Goal: Understand process/instructions: Learn how to perform a task or action

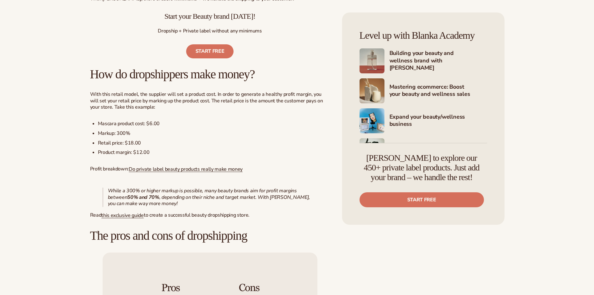
scroll to position [499, 0]
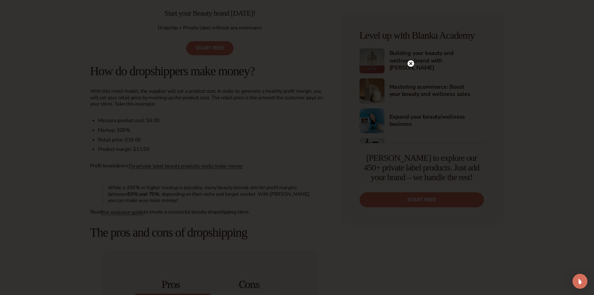
click at [556, 129] on div at bounding box center [297, 147] width 594 height 295
click at [410, 77] on icon at bounding box center [410, 76] width 3 height 3
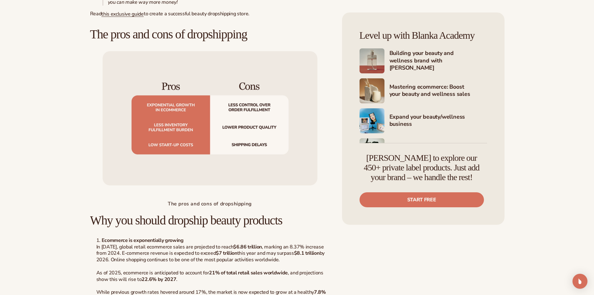
scroll to position [686, 0]
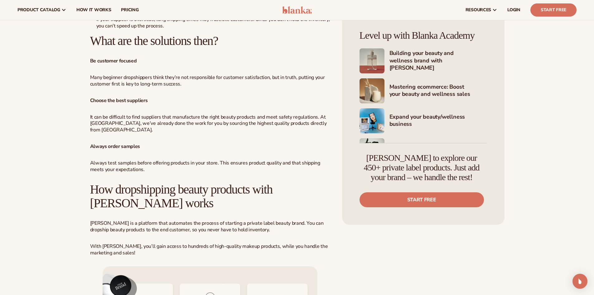
scroll to position [1029, 0]
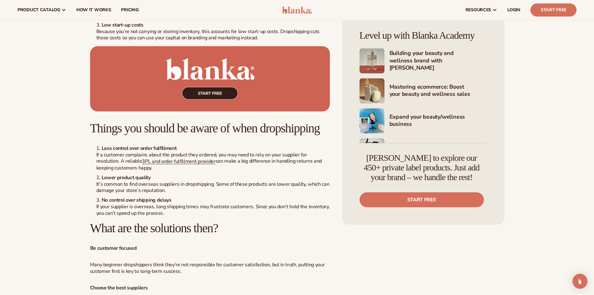
click at [210, 93] on img at bounding box center [210, 78] width 240 height 65
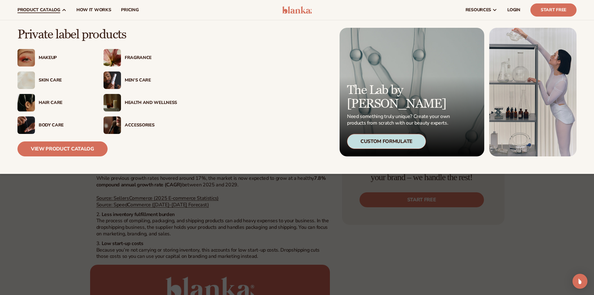
click at [59, 7] on link "product catalog" at bounding box center [41, 10] width 59 height 20
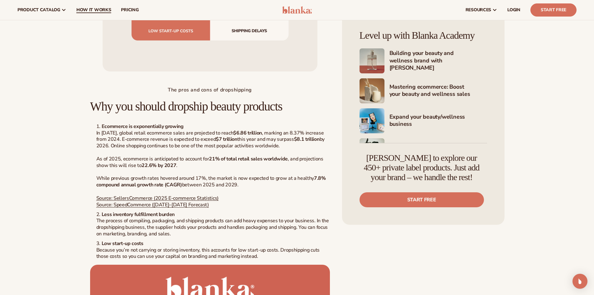
click at [90, 9] on span "How It Works" at bounding box center [93, 9] width 35 height 5
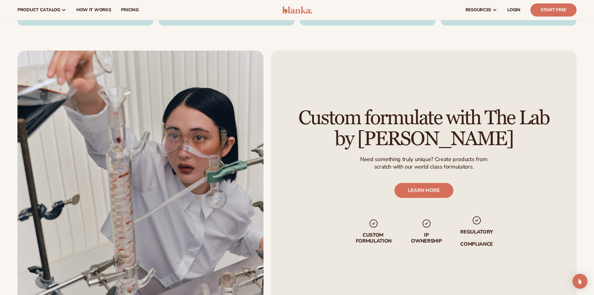
drag, startPoint x: 598, startPoint y: 103, endPoint x: 593, endPoint y: 205, distance: 102.4
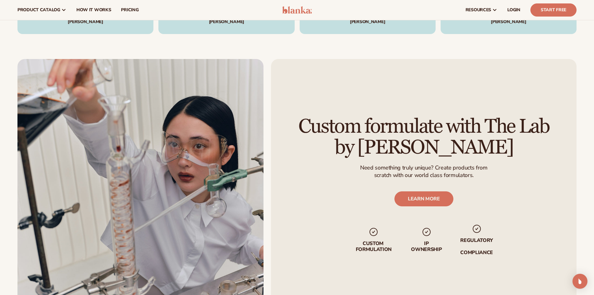
click at [463, 139] on h2 "Custom formulate with The Lab by Blanka" at bounding box center [423, 137] width 271 height 42
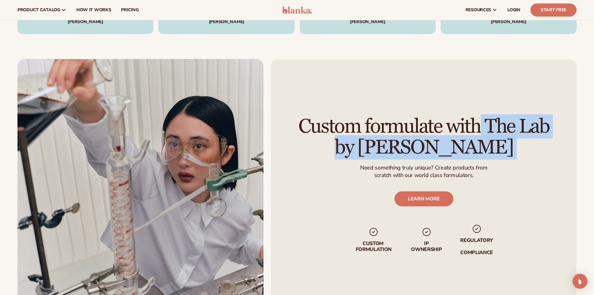
click at [463, 139] on h2 "Custom formulate with The Lab by Blanka" at bounding box center [423, 137] width 271 height 42
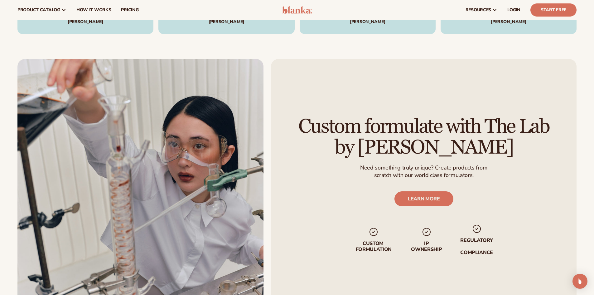
click at [545, 165] on div "Custom formulate with The Lab by Blanka Need something truly unique? Create pro…" at bounding box center [424, 185] width 306 height 253
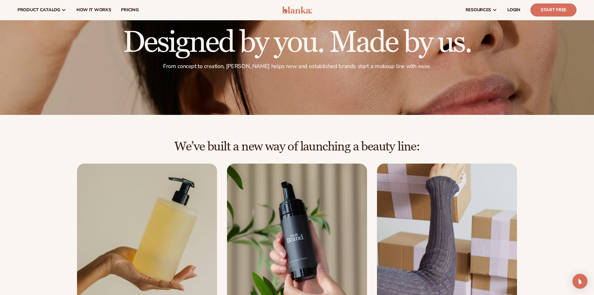
scroll to position [0, 0]
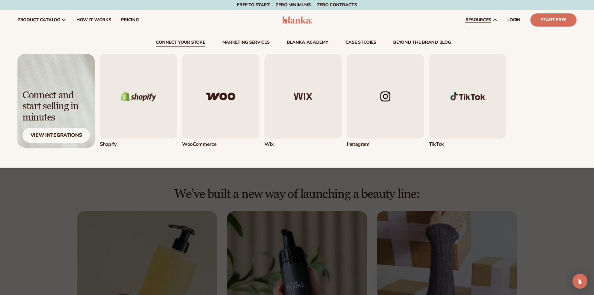
click at [486, 17] on link "resources" at bounding box center [481, 20] width 42 height 20
click at [516, 36] on div "connect your store Marketing services" at bounding box center [296, 98] width 559 height 137
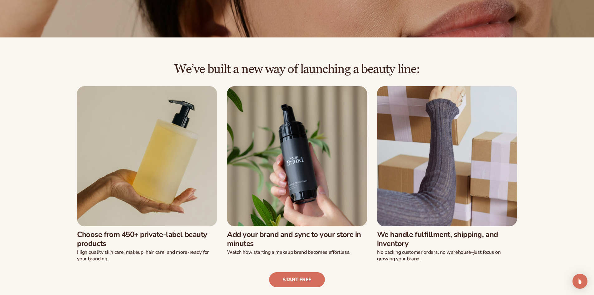
scroll to position [156, 0]
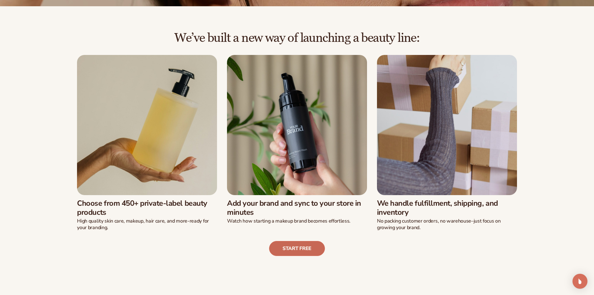
click at [290, 250] on link "Start free" at bounding box center [297, 248] width 56 height 15
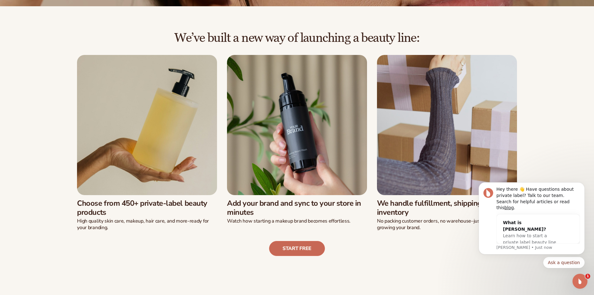
scroll to position [0, 0]
click at [583, 186] on icon "Dismiss notification" at bounding box center [582, 183] width 3 height 3
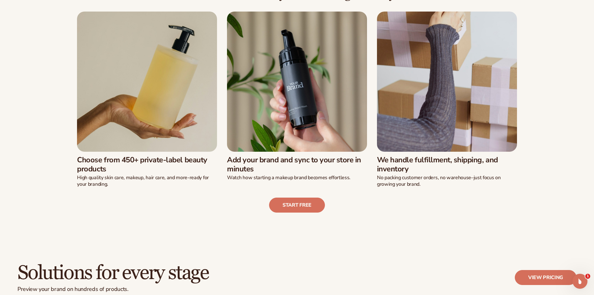
scroll to position [343, 0]
